Goal: Book appointment/travel/reservation

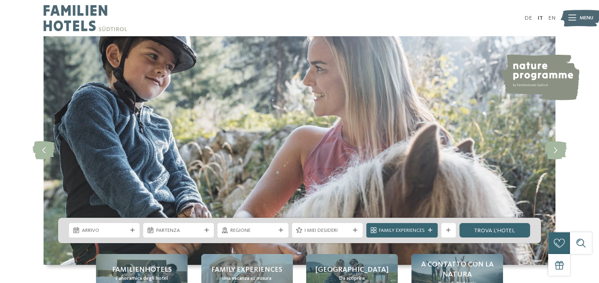
click at [111, 228] on span "Arrivo" at bounding box center [104, 230] width 45 height 7
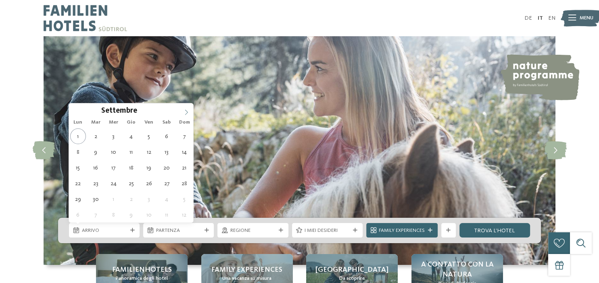
click at [186, 112] on icon at bounding box center [186, 113] width 6 height 6
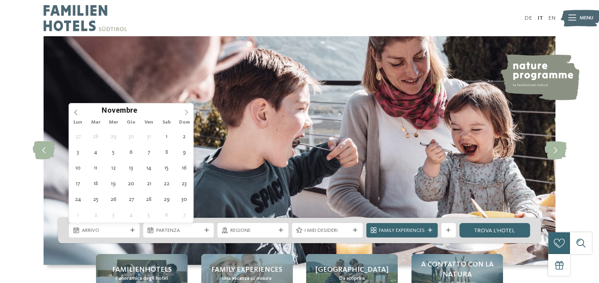
click at [186, 112] on icon at bounding box center [186, 113] width 6 height 6
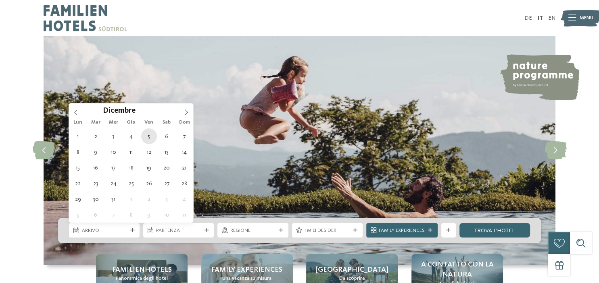
type div "[DATE]"
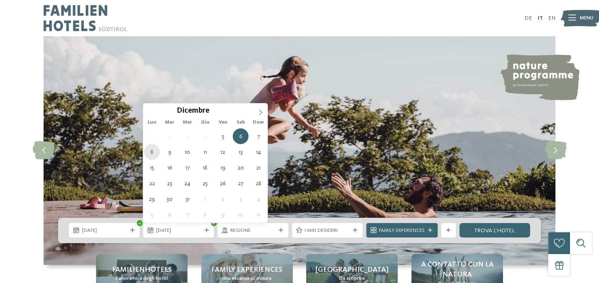
type div "[DATE]"
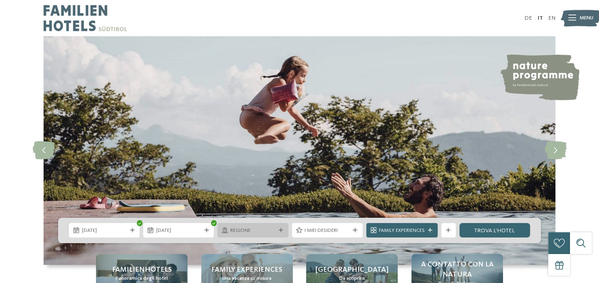
click at [272, 231] on span "Regione" at bounding box center [252, 230] width 45 height 7
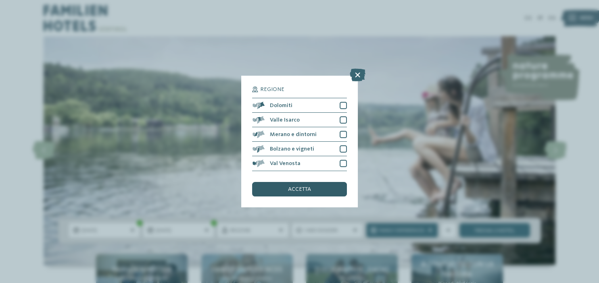
click at [288, 191] on div "accetta" at bounding box center [299, 189] width 94 height 15
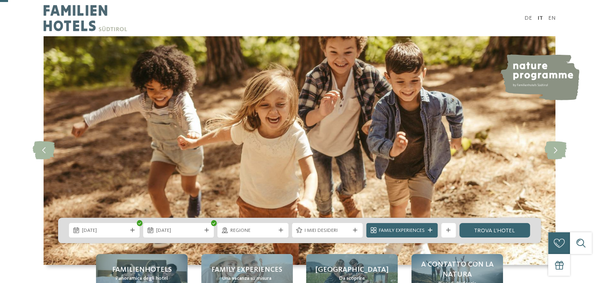
scroll to position [42, 0]
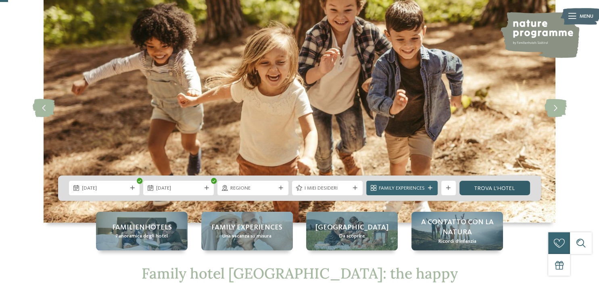
click at [484, 188] on link "trova l’hotel" at bounding box center [494, 188] width 71 height 15
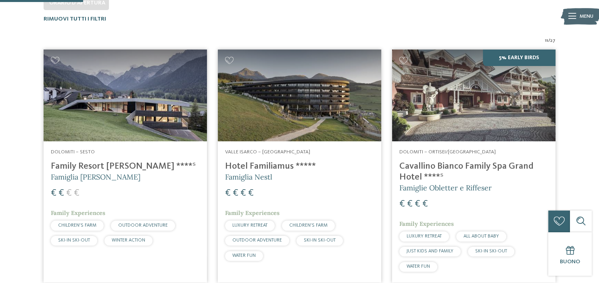
scroll to position [148, 0]
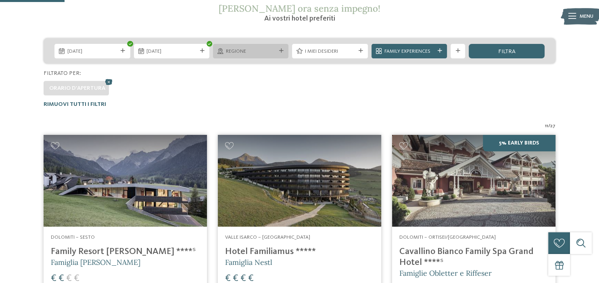
click at [278, 54] on div "Regione" at bounding box center [250, 51] width 75 height 15
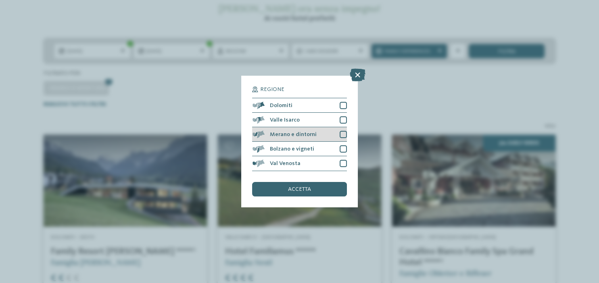
click at [343, 133] on div at bounding box center [343, 134] width 7 height 7
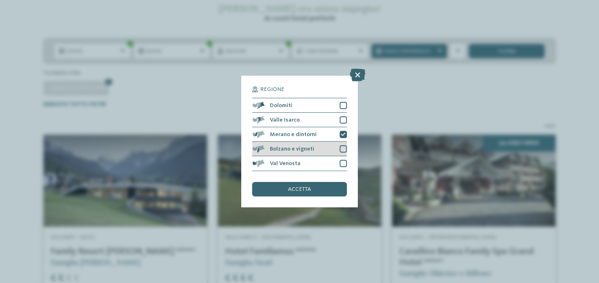
click at [341, 149] on div at bounding box center [343, 149] width 7 height 7
click at [315, 188] on div "accetta" at bounding box center [299, 189] width 94 height 15
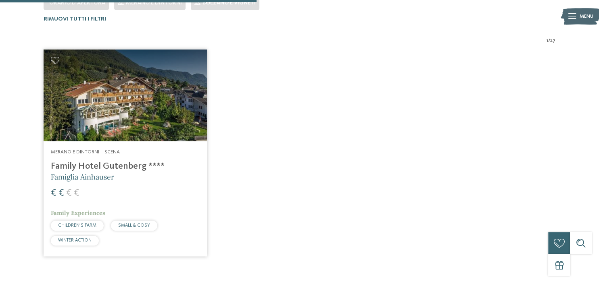
scroll to position [319, 0]
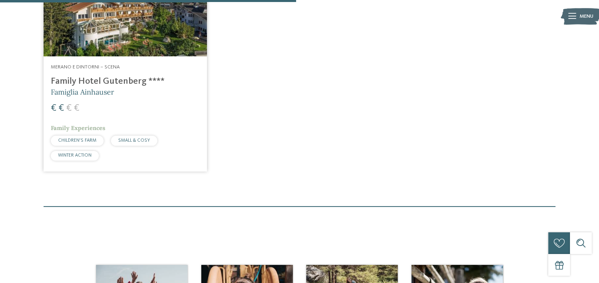
click at [108, 75] on div "Merano e dintorni – Scena Family Hotel Gutenberg **** Famiglia Ainhauser € € € …" at bounding box center [125, 114] width 163 height 116
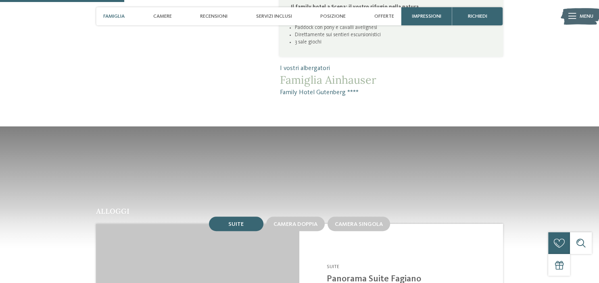
scroll to position [596, 0]
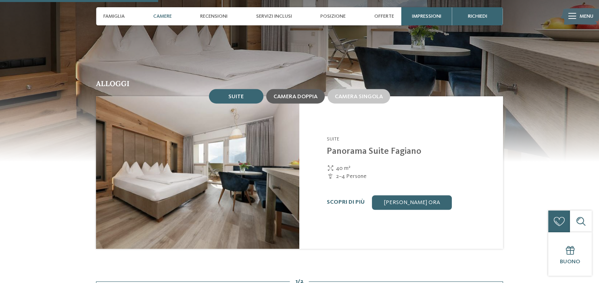
click at [288, 100] on span "Camera doppia" at bounding box center [295, 97] width 44 height 6
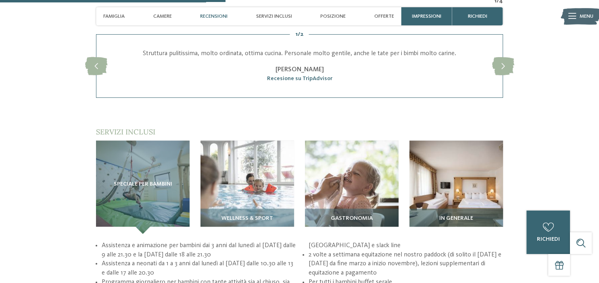
scroll to position [894, 0]
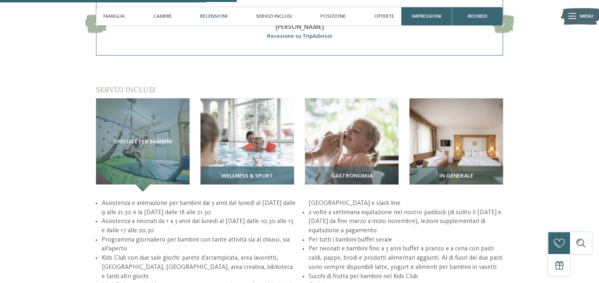
click at [270, 151] on img at bounding box center [247, 145] width 94 height 94
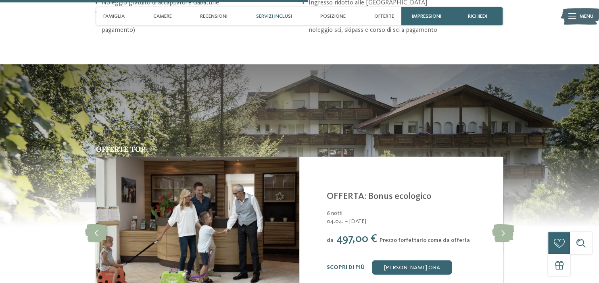
scroll to position [1192, 0]
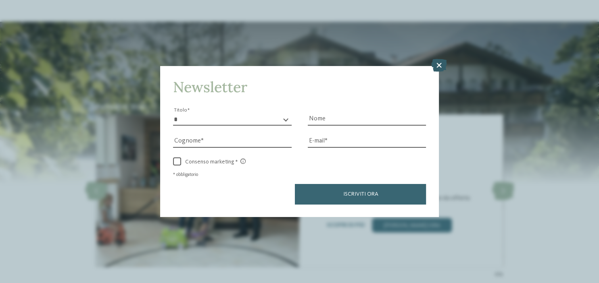
click at [441, 62] on icon at bounding box center [439, 65] width 16 height 13
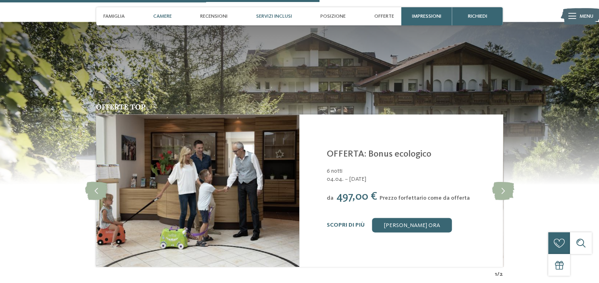
click at [165, 14] on span "Camere" at bounding box center [162, 16] width 19 height 6
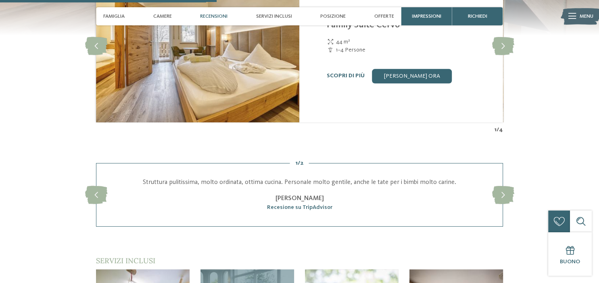
scroll to position [637, 0]
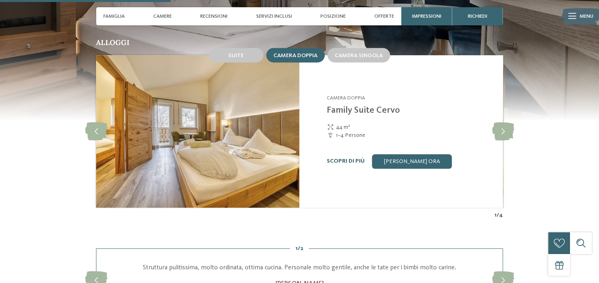
click at [338, 164] on link "Scopri di più" at bounding box center [346, 161] width 38 height 6
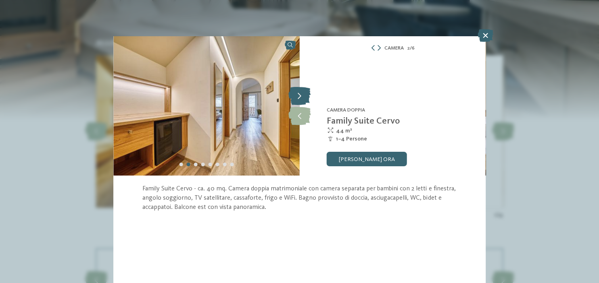
click at [301, 94] on icon at bounding box center [299, 96] width 22 height 18
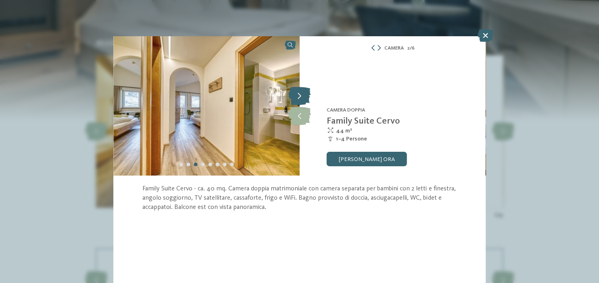
click at [301, 94] on icon at bounding box center [299, 96] width 22 height 18
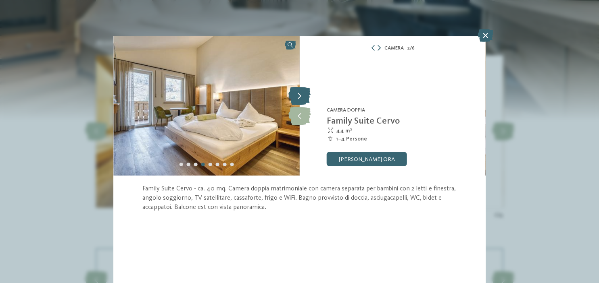
click at [301, 94] on icon at bounding box center [299, 96] width 22 height 18
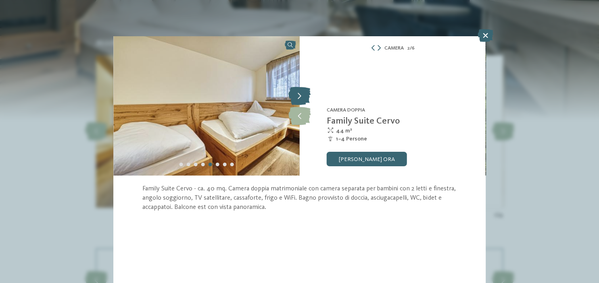
click at [301, 94] on icon at bounding box center [299, 96] width 22 height 18
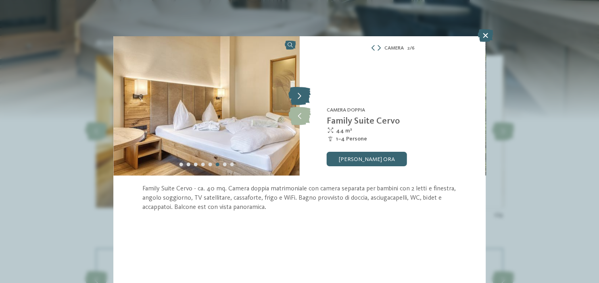
click at [301, 94] on icon at bounding box center [299, 96] width 22 height 18
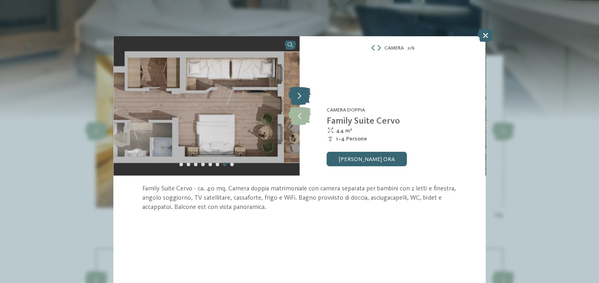
click at [301, 94] on icon at bounding box center [299, 96] width 22 height 18
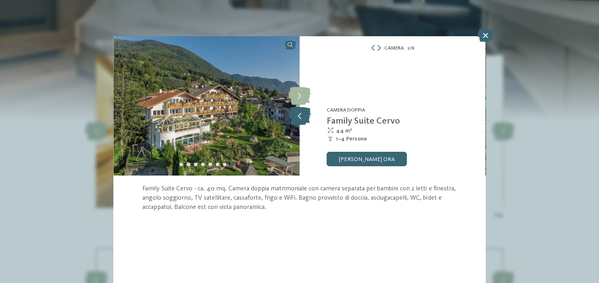
click at [304, 122] on icon at bounding box center [299, 116] width 22 height 18
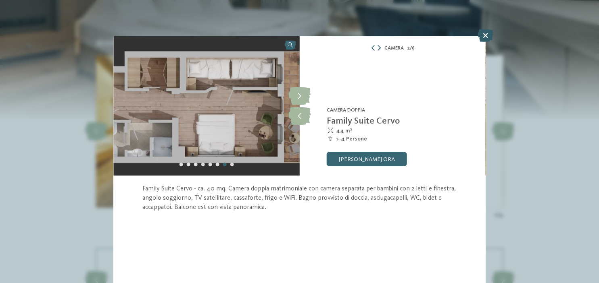
click at [480, 36] on icon at bounding box center [485, 35] width 16 height 13
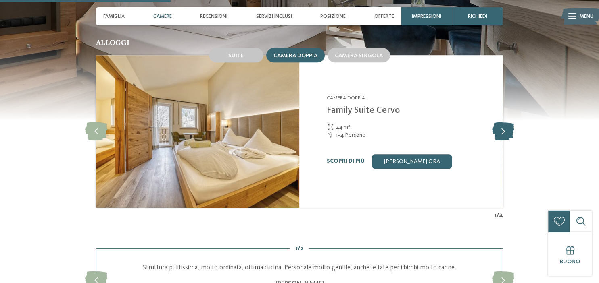
click at [505, 131] on icon at bounding box center [503, 132] width 22 height 18
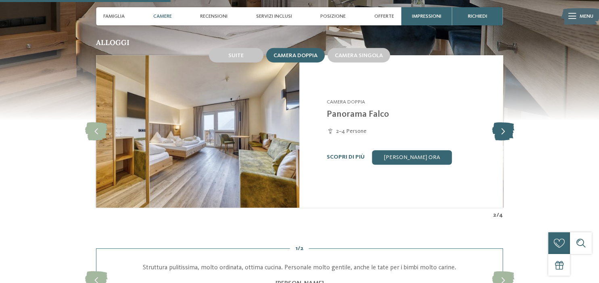
click at [505, 131] on icon at bounding box center [503, 132] width 22 height 18
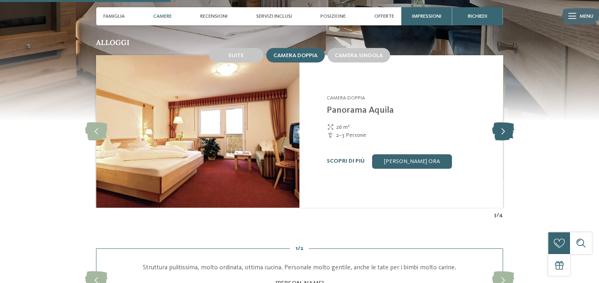
click at [505, 131] on icon at bounding box center [503, 132] width 22 height 18
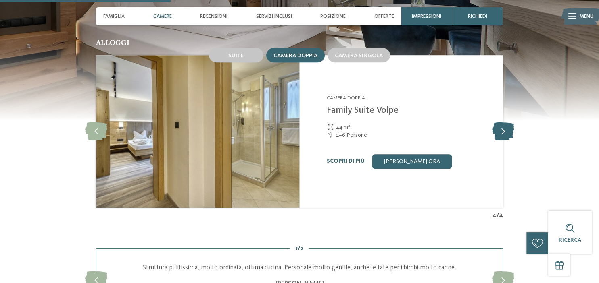
click at [505, 131] on icon at bounding box center [503, 132] width 22 height 18
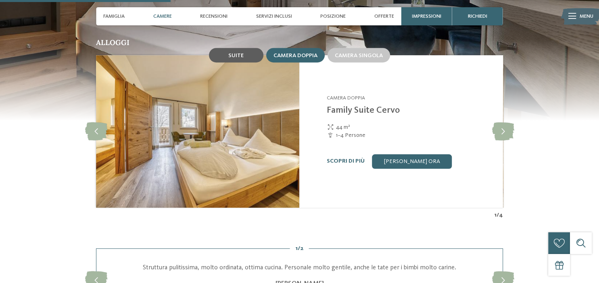
click at [235, 55] on span "Suite" at bounding box center [235, 56] width 15 height 6
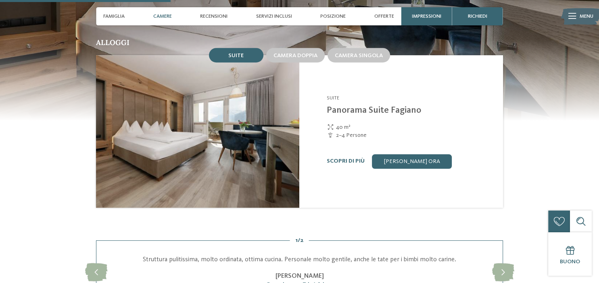
click at [243, 161] on img at bounding box center [197, 131] width 203 height 152
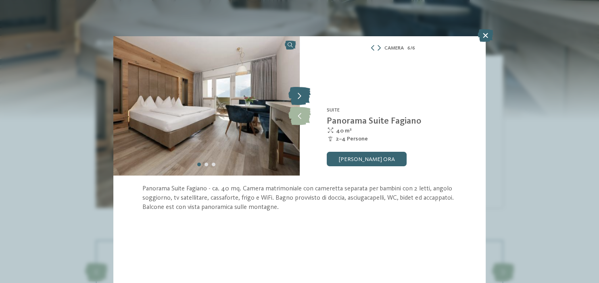
click at [302, 92] on icon at bounding box center [299, 96] width 22 height 18
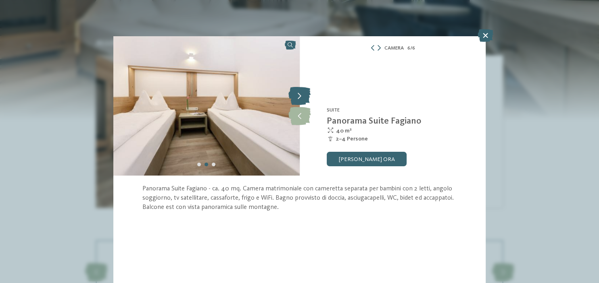
click at [302, 92] on icon at bounding box center [299, 96] width 22 height 18
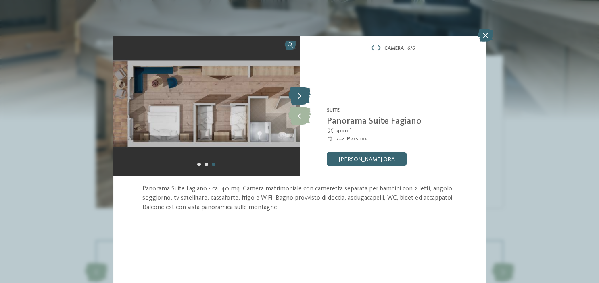
click at [302, 92] on icon at bounding box center [299, 96] width 22 height 18
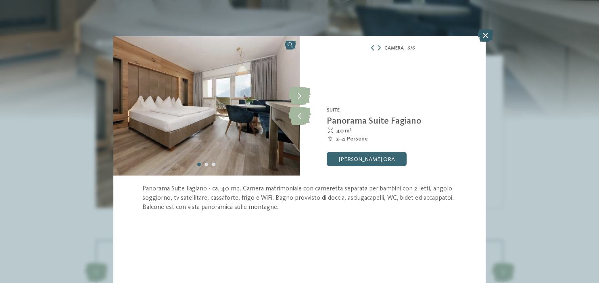
click at [487, 32] on icon at bounding box center [485, 35] width 16 height 13
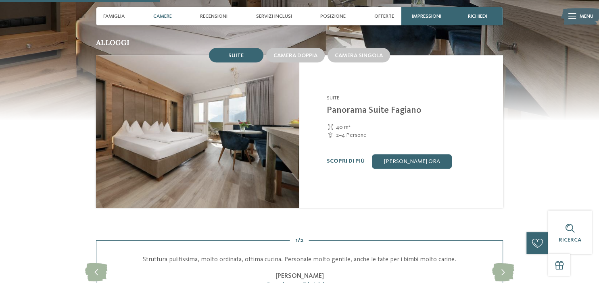
scroll to position [595, 0]
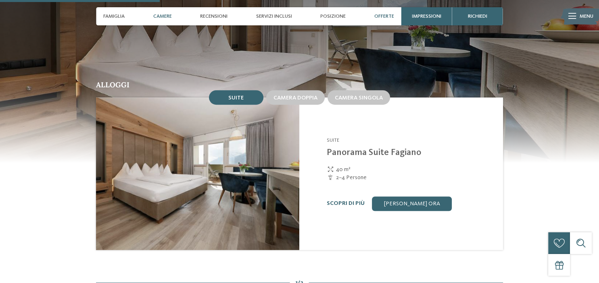
click at [381, 16] on span "Offerte" at bounding box center [384, 16] width 20 height 6
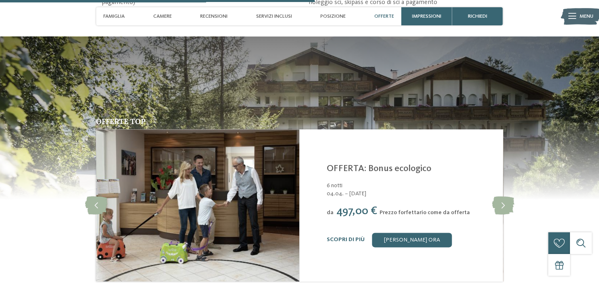
scroll to position [1212, 0]
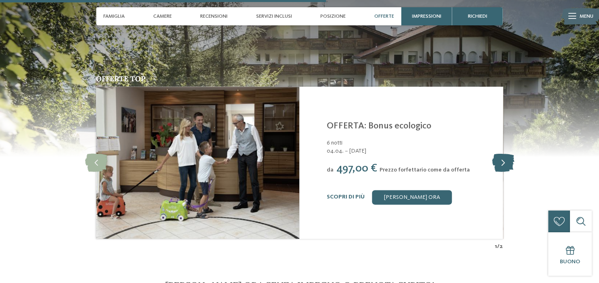
click at [504, 170] on icon at bounding box center [503, 163] width 22 height 18
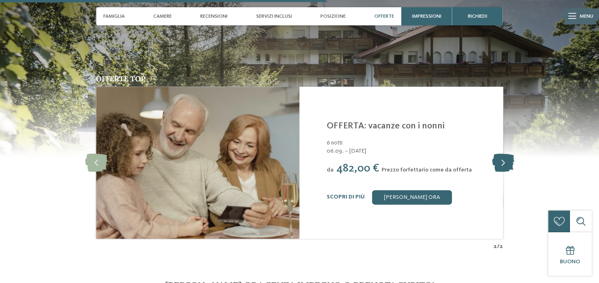
click at [503, 168] on icon at bounding box center [503, 163] width 22 height 18
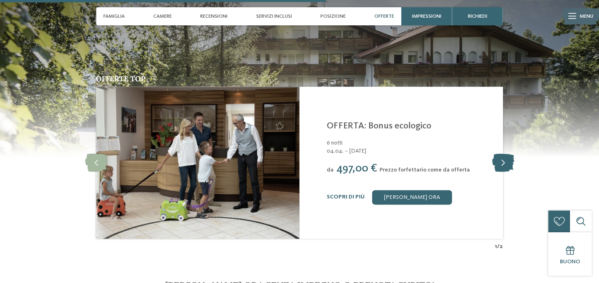
click at [503, 168] on icon at bounding box center [503, 163] width 22 height 18
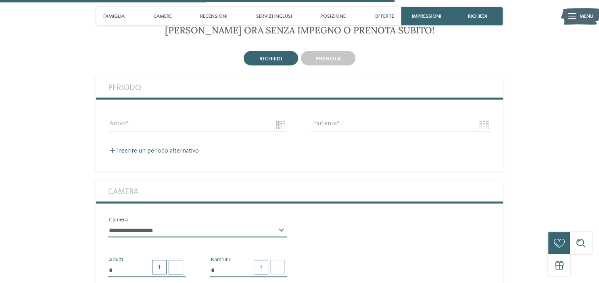
scroll to position [1595, 0]
